Goal: Navigation & Orientation: Find specific page/section

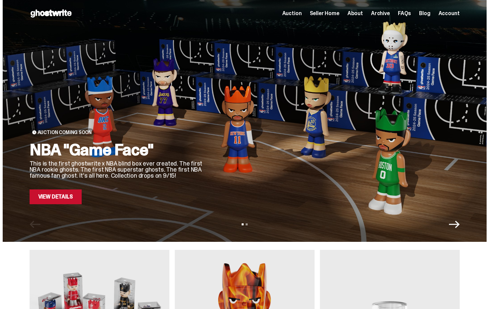
click at [336, 16] on span "Seller Home" at bounding box center [325, 13] width 30 height 5
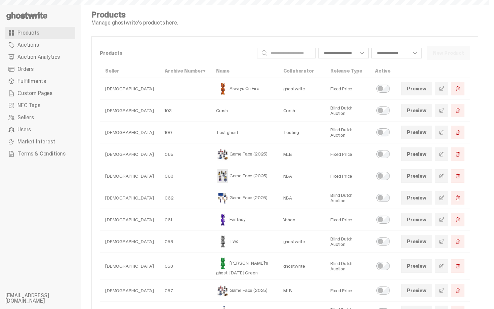
select select
click at [44, 61] on link "Auction Analytics" at bounding box center [40, 57] width 70 height 12
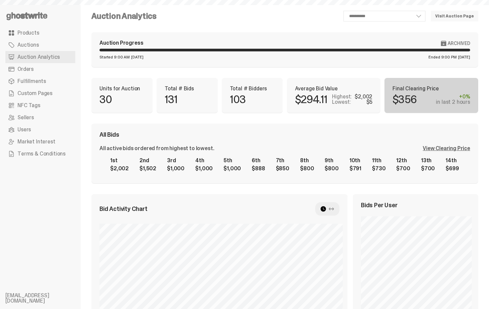
click at [44, 67] on link "Orders" at bounding box center [40, 69] width 70 height 12
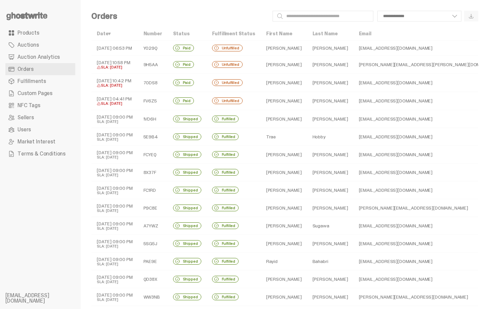
click at [44, 59] on span "Auction Analytics" at bounding box center [38, 56] width 42 height 5
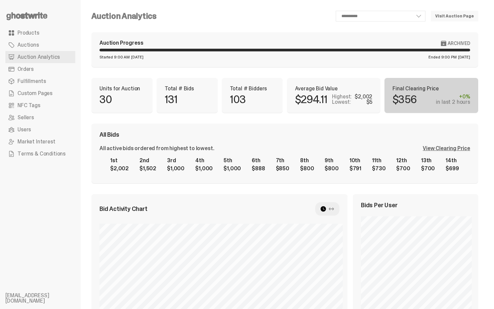
click at [43, 65] on link "Orders" at bounding box center [40, 69] width 70 height 12
